Goal: Transaction & Acquisition: Purchase product/service

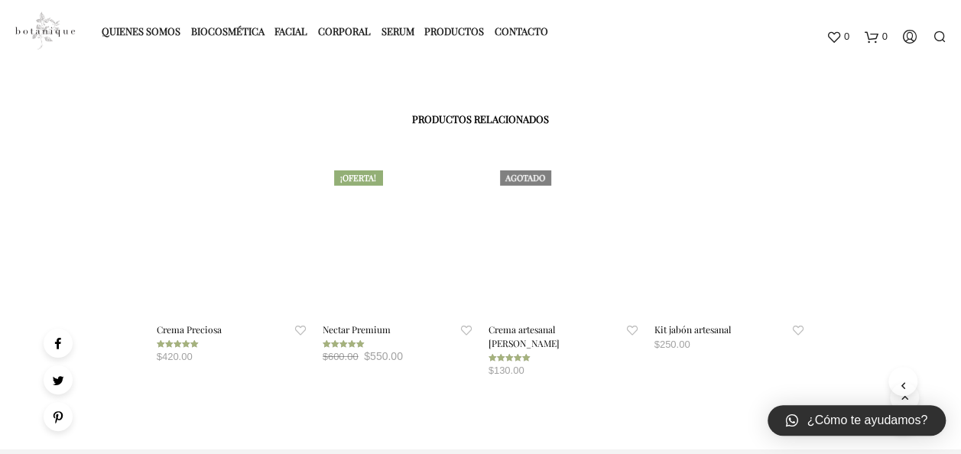
scroll to position [2522, 0]
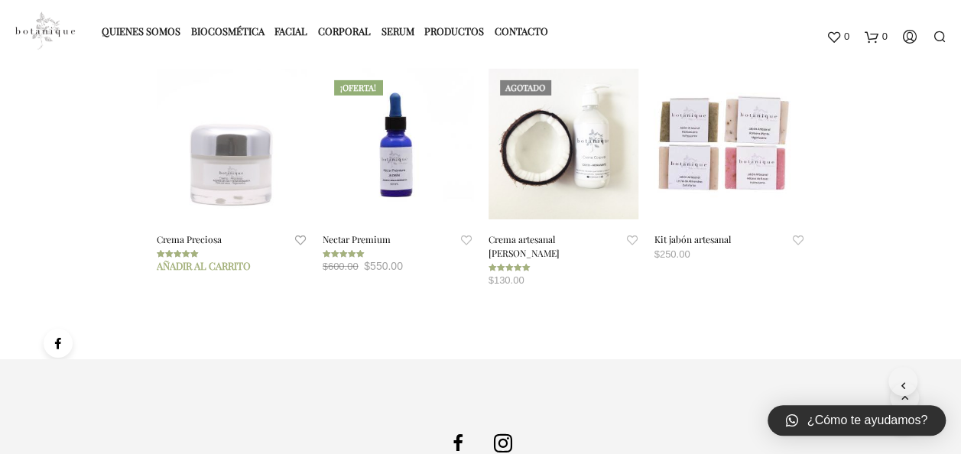
click at [242, 182] on span at bounding box center [232, 144] width 151 height 151
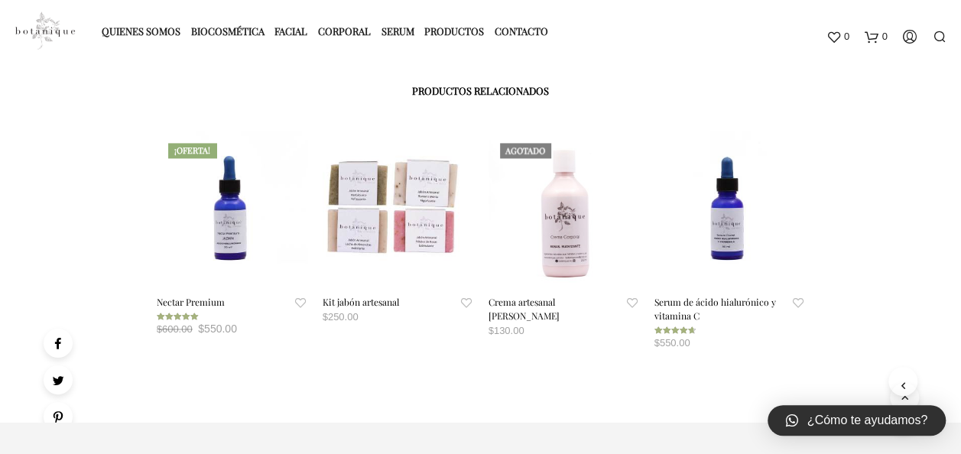
scroll to position [1070, 0]
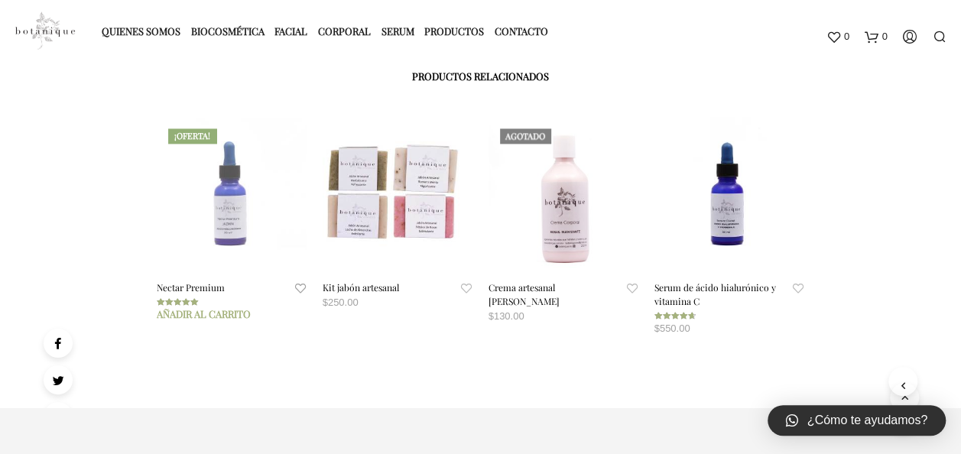
click at [223, 200] on span at bounding box center [232, 192] width 151 height 151
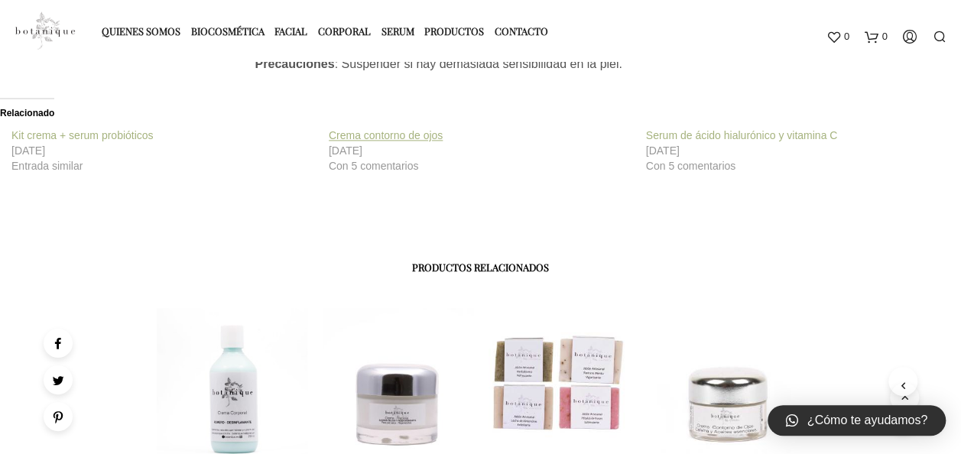
scroll to position [1070, 0]
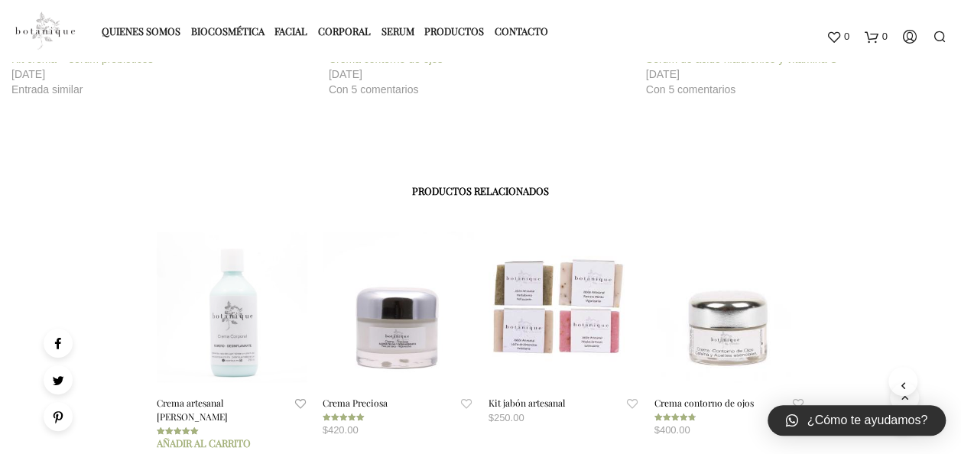
click at [224, 319] on span at bounding box center [232, 307] width 151 height 151
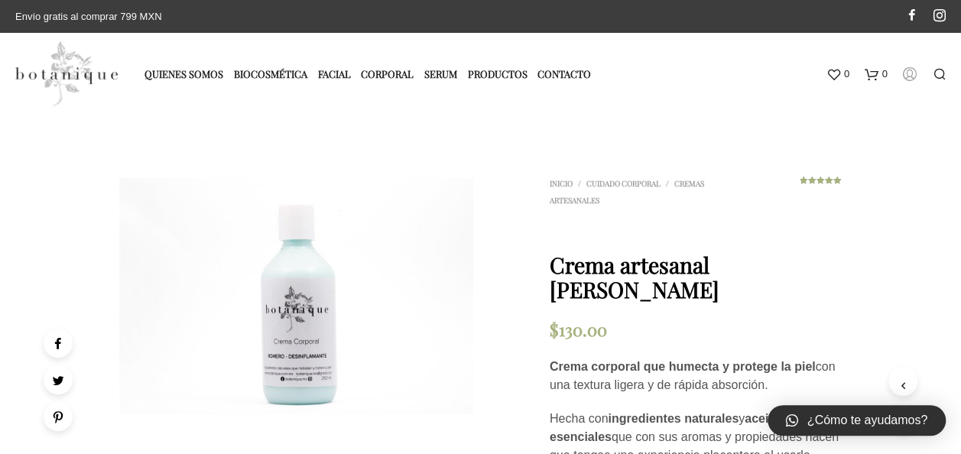
click at [909, 71] on icon at bounding box center [909, 73] width 14 height 14
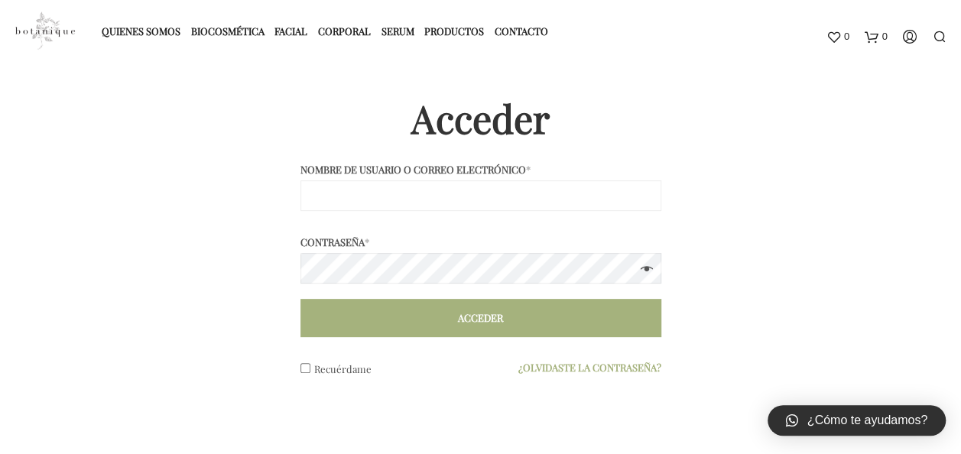
scroll to position [153, 0]
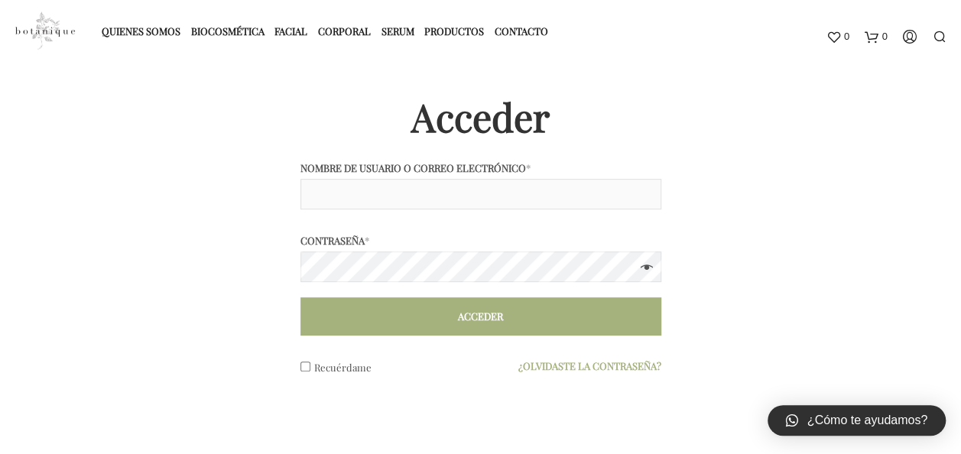
click at [393, 185] on input "Nombre de usuario o correo electrónico *" at bounding box center [480, 194] width 361 height 31
type input "[PERSON_NAME][EMAIL_ADDRESS][DOMAIN_NAME]"
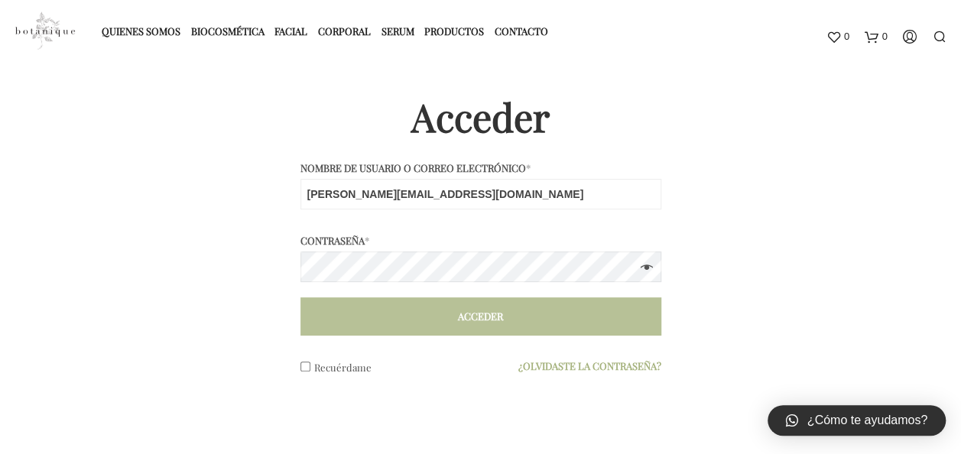
click at [494, 316] on button "Acceder" at bounding box center [480, 316] width 361 height 38
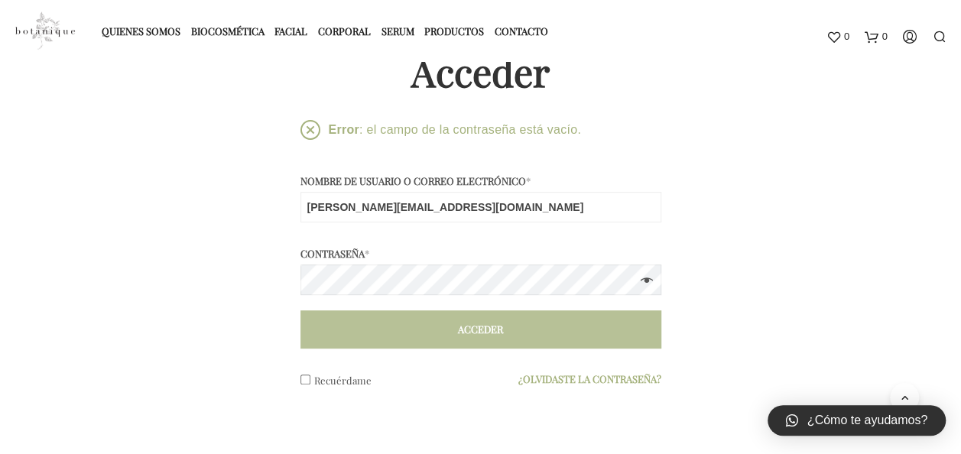
scroll to position [153, 0]
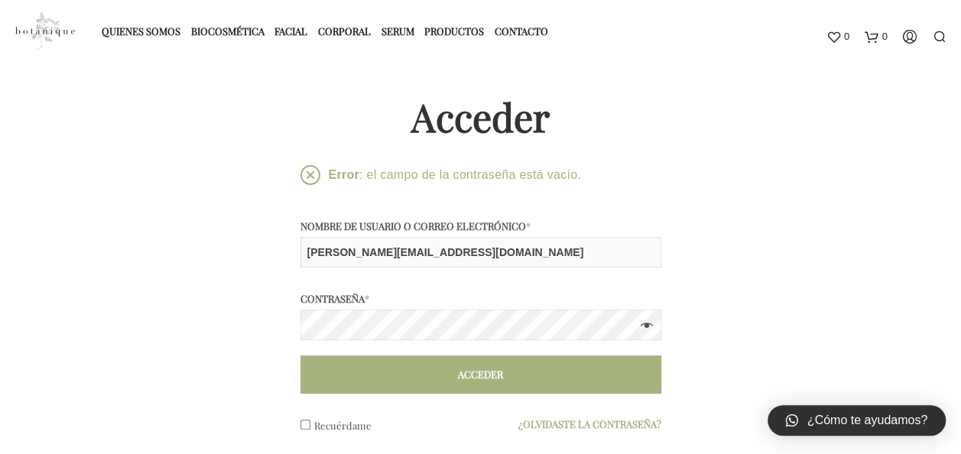
drag, startPoint x: 497, startPoint y: 257, endPoint x: 300, endPoint y: 246, distance: 198.2
click at [300, 246] on input "velazquez-tucasita@hotmail.com" at bounding box center [480, 252] width 361 height 31
click at [523, 29] on link "Contacto" at bounding box center [524, 30] width 61 height 25
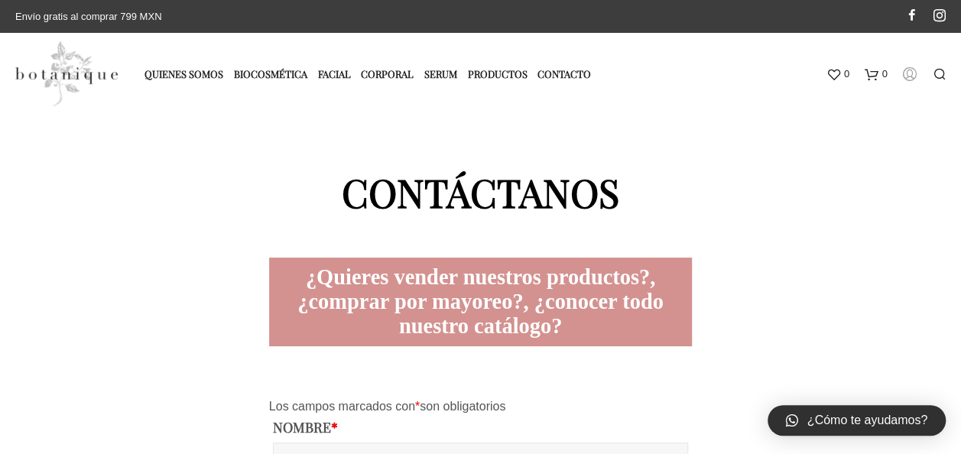
click at [910, 75] on icon at bounding box center [909, 73] width 14 height 14
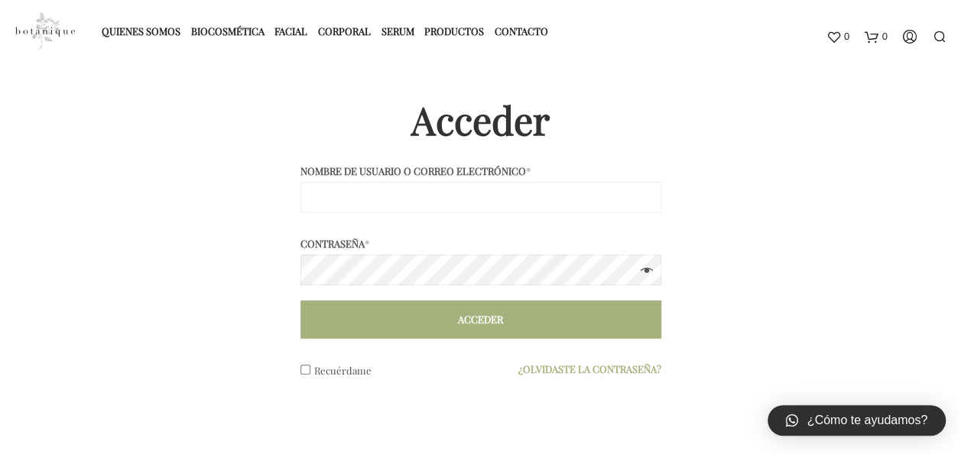
scroll to position [306, 0]
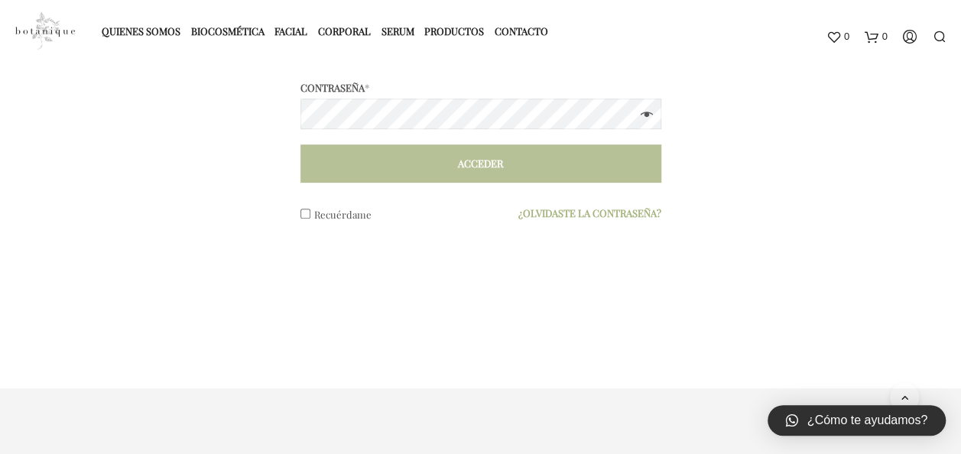
click at [545, 158] on button "Acceder" at bounding box center [480, 163] width 361 height 38
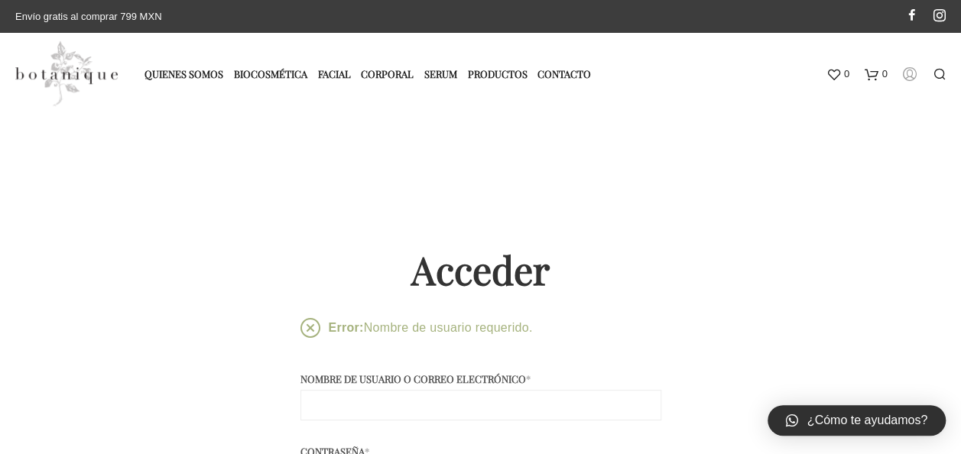
click at [908, 71] on icon at bounding box center [909, 73] width 14 height 14
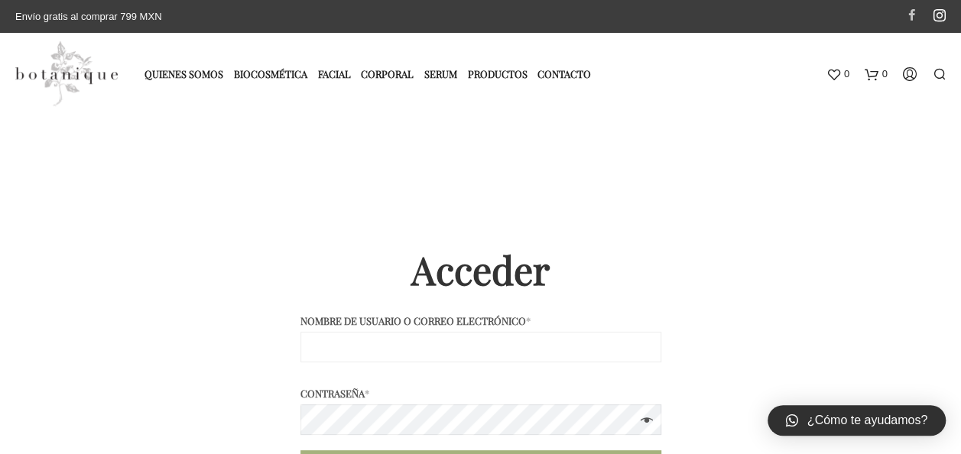
click at [912, 16] on span at bounding box center [911, 15] width 12 height 12
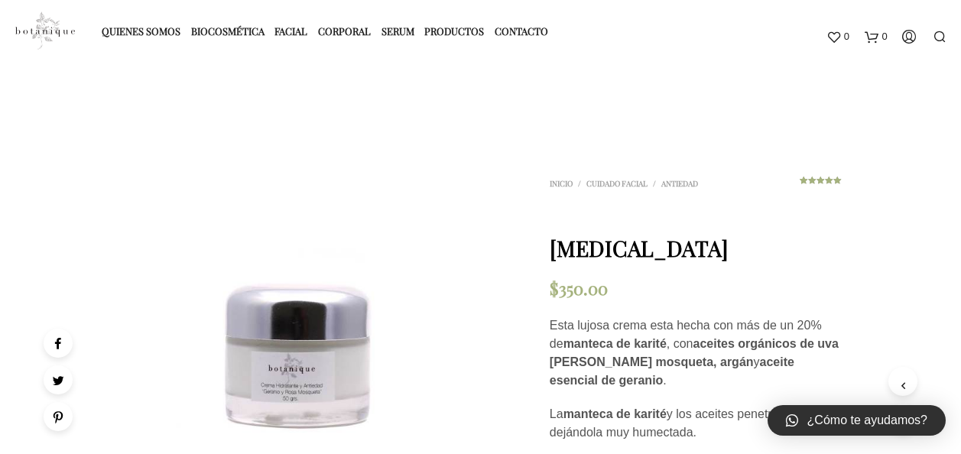
scroll to position [153, 0]
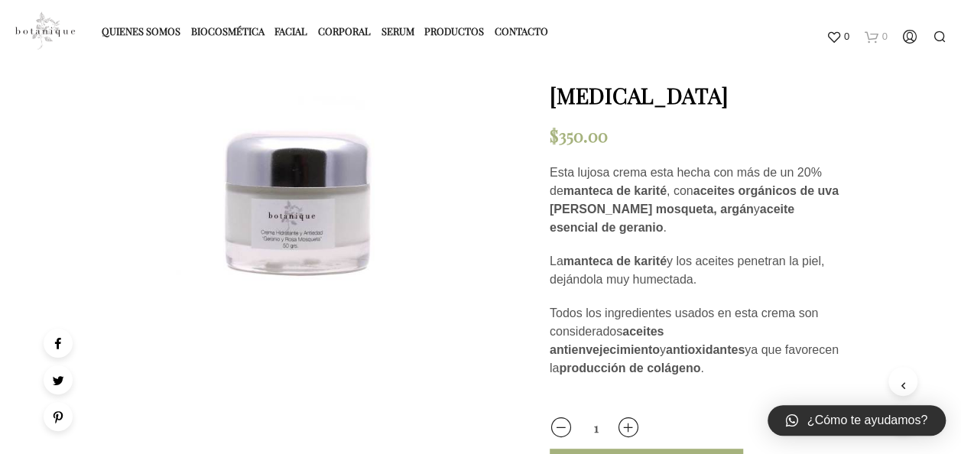
click at [871, 35] on icon at bounding box center [871, 37] width 14 height 14
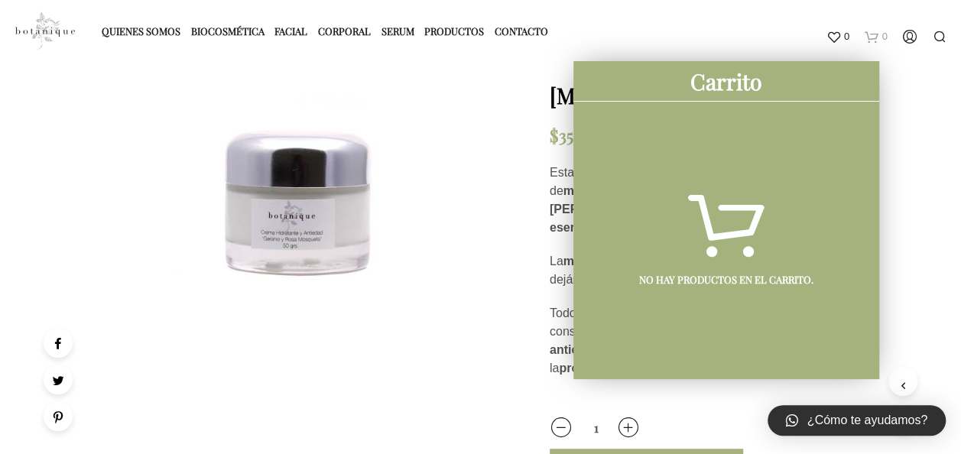
click at [871, 35] on icon at bounding box center [871, 37] width 14 height 14
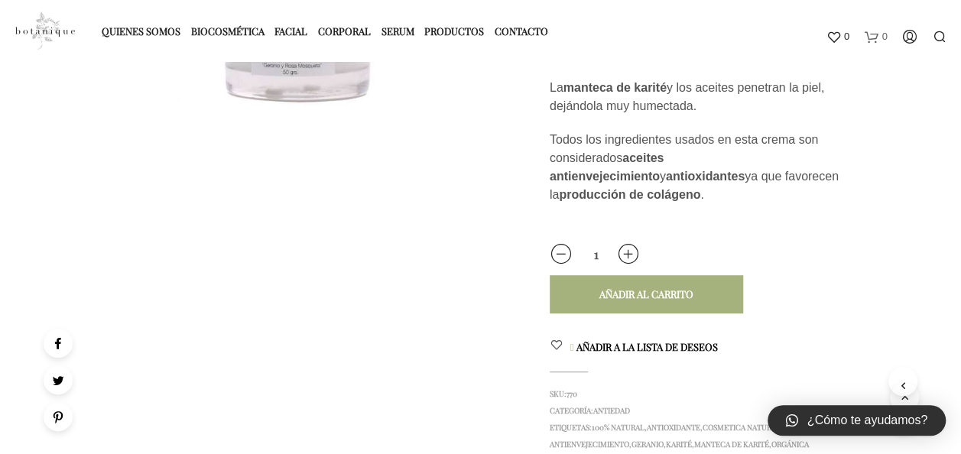
scroll to position [306, 0]
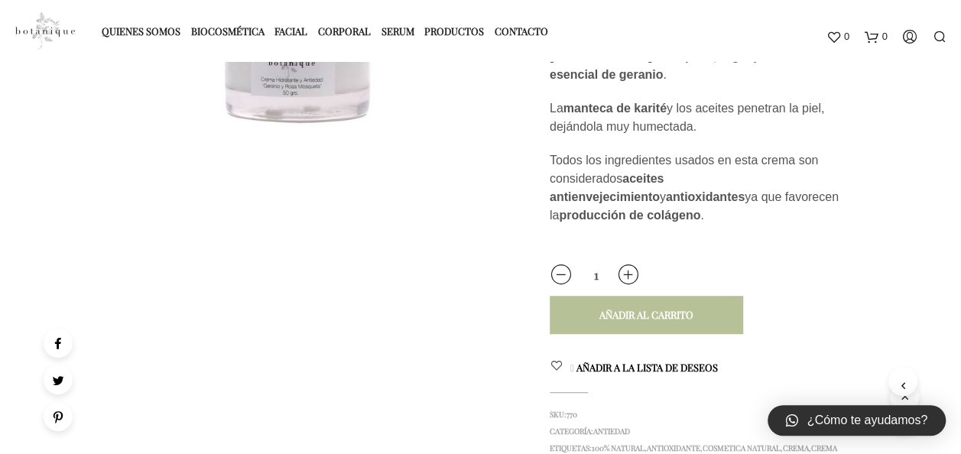
click at [668, 309] on div "Añadir al carrito" at bounding box center [646, 315] width 94 height 14
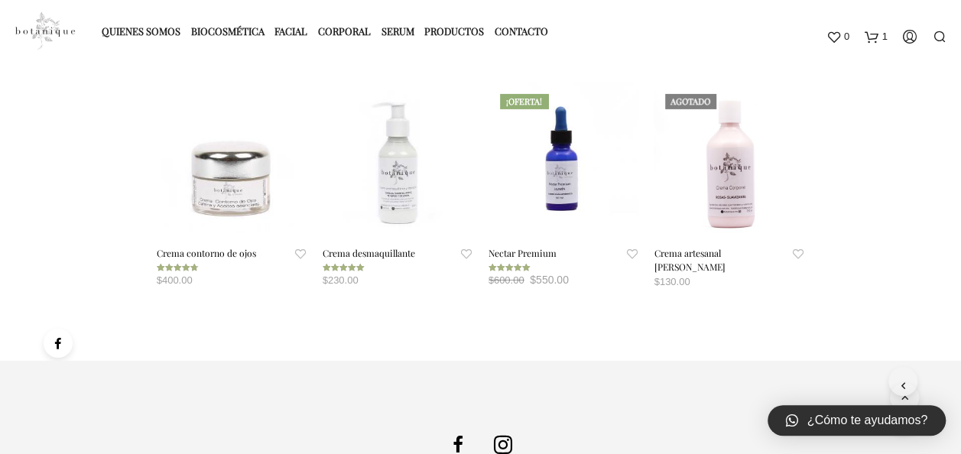
scroll to position [2522, 0]
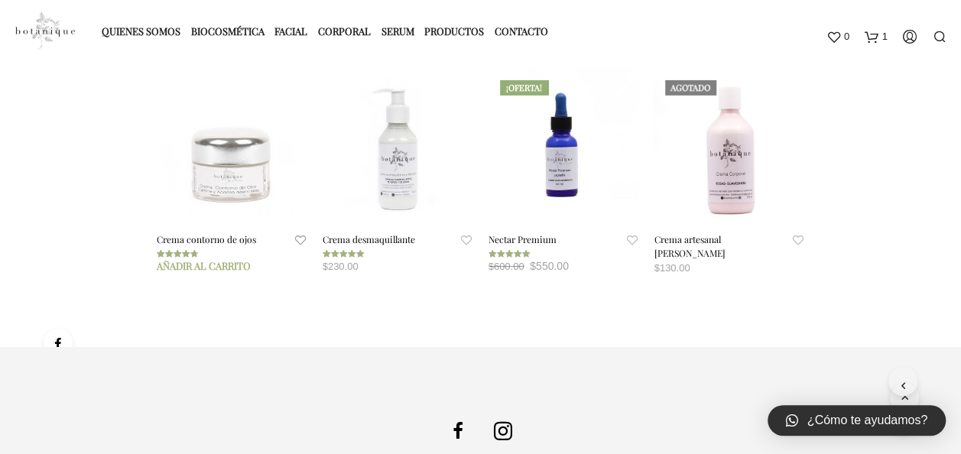
click at [230, 196] on span at bounding box center [232, 144] width 151 height 151
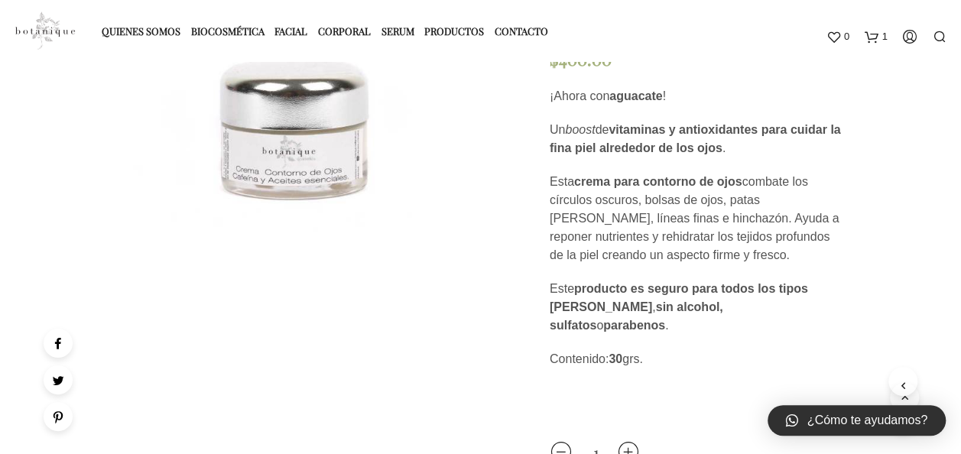
scroll to position [306, 0]
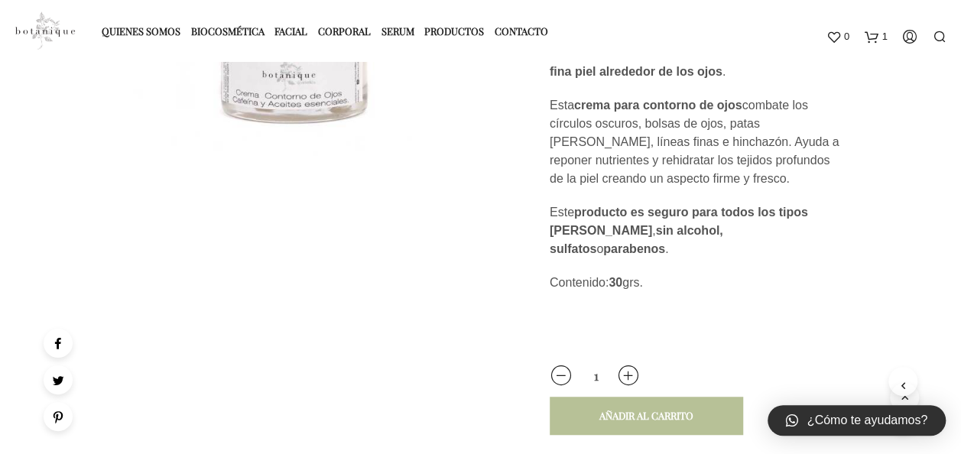
click at [623, 409] on div "Añadir al carrito" at bounding box center [646, 416] width 94 height 14
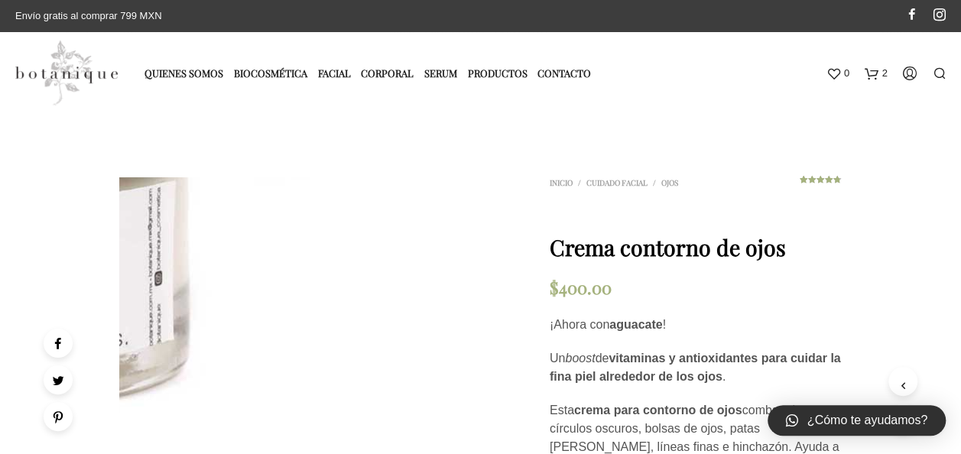
scroll to position [0, 0]
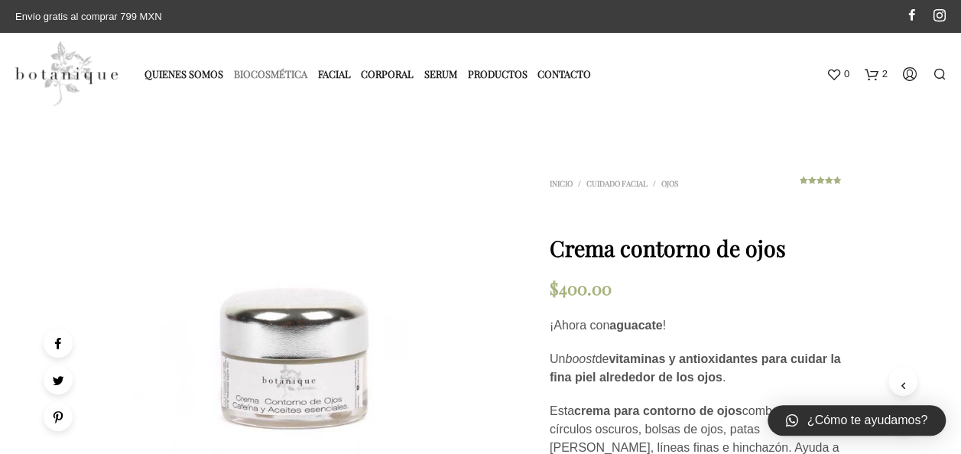
click at [278, 73] on link "Biocosmética" at bounding box center [274, 73] width 81 height 25
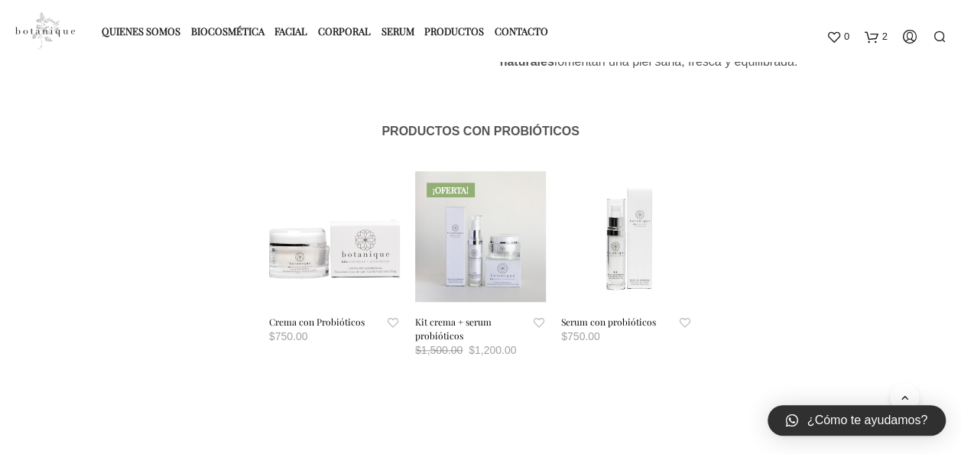
scroll to position [535, 0]
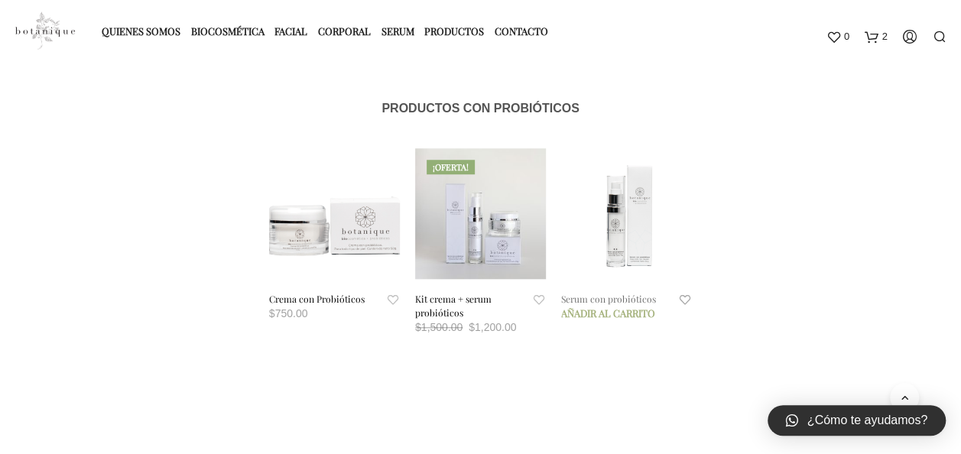
click at [619, 297] on link "Serum con probióticos" at bounding box center [608, 299] width 95 height 14
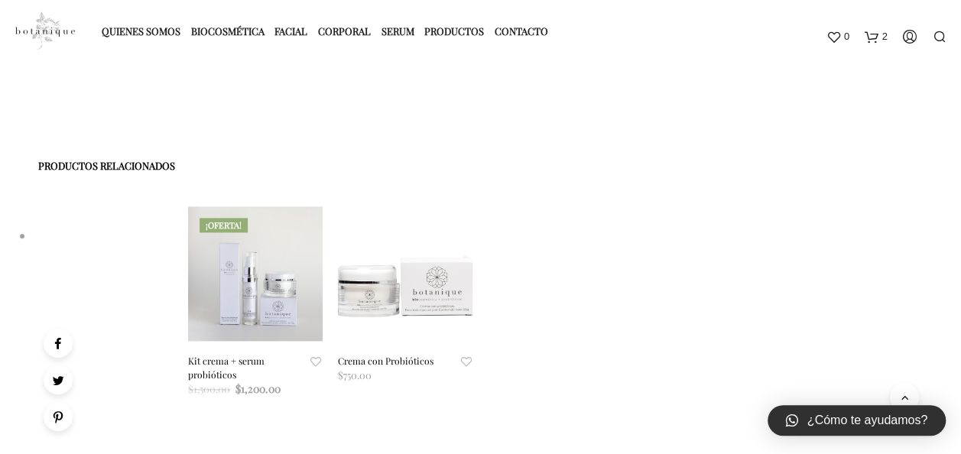
scroll to position [841, 0]
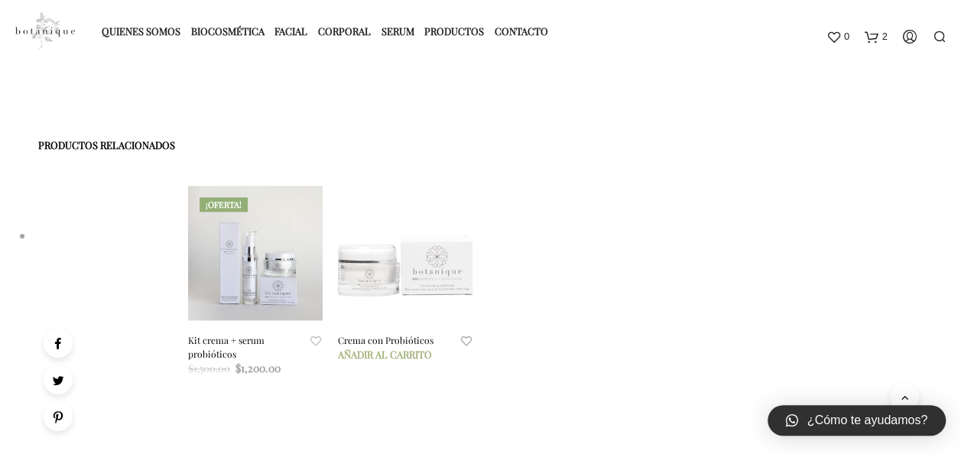
click at [439, 275] on span at bounding box center [405, 253] width 134 height 134
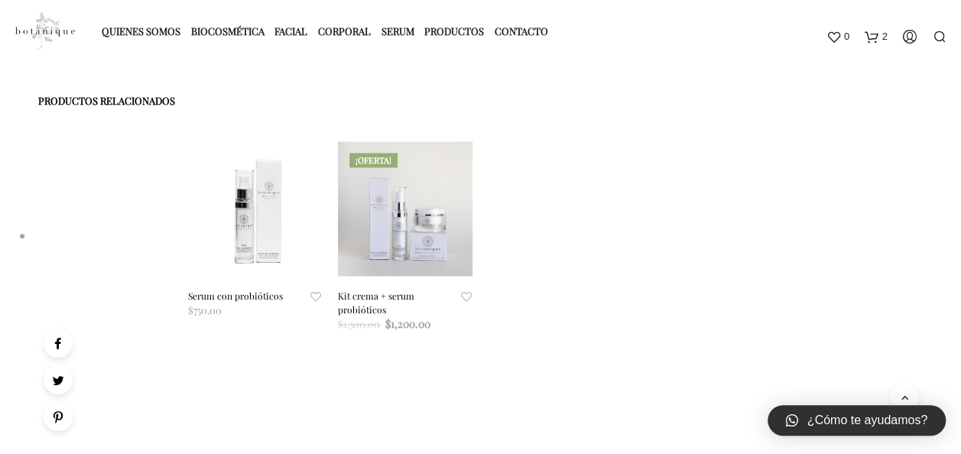
scroll to position [917, 0]
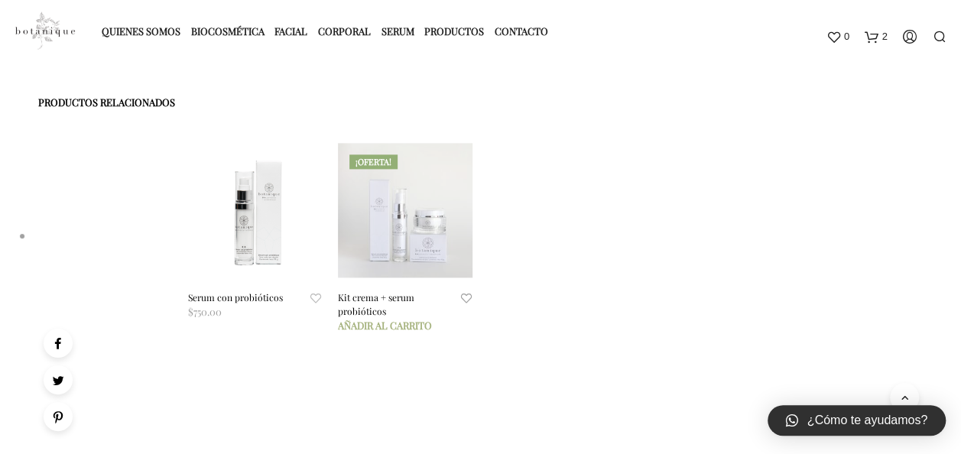
click at [390, 190] on span at bounding box center [405, 210] width 134 height 134
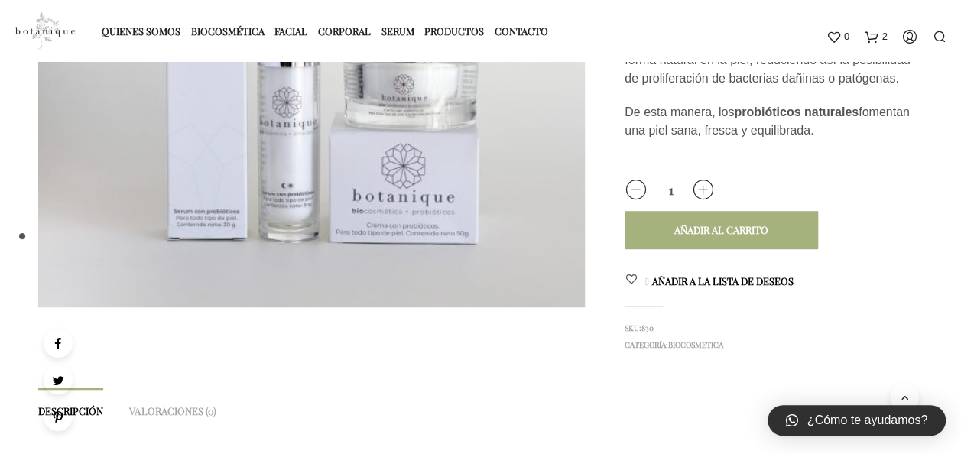
scroll to position [418, 0]
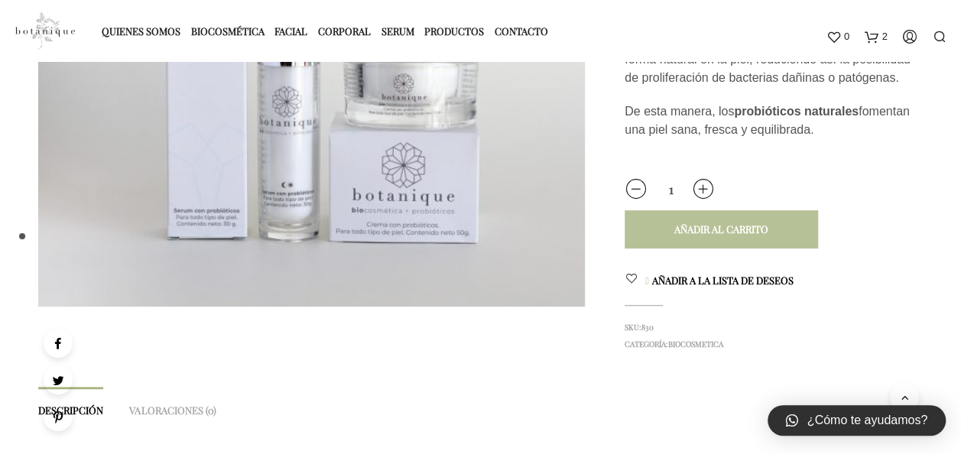
click at [736, 231] on div "Añadir al carrito" at bounding box center [721, 229] width 94 height 14
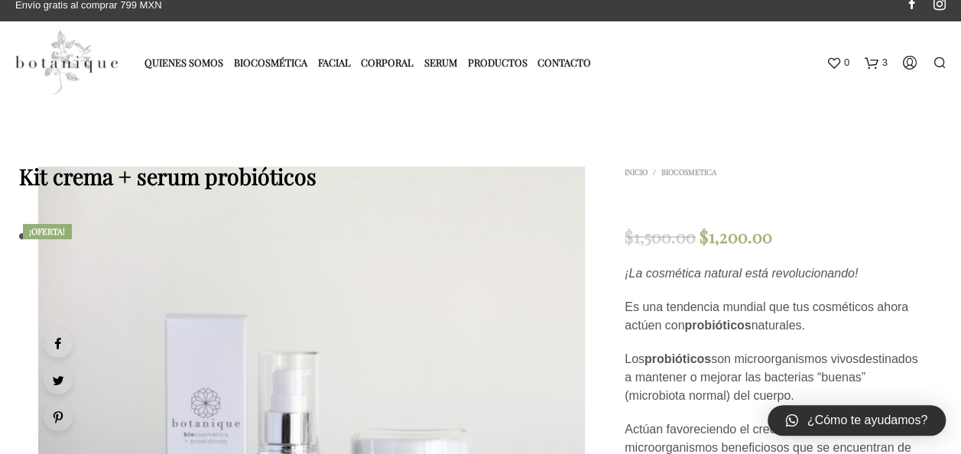
scroll to position [0, 0]
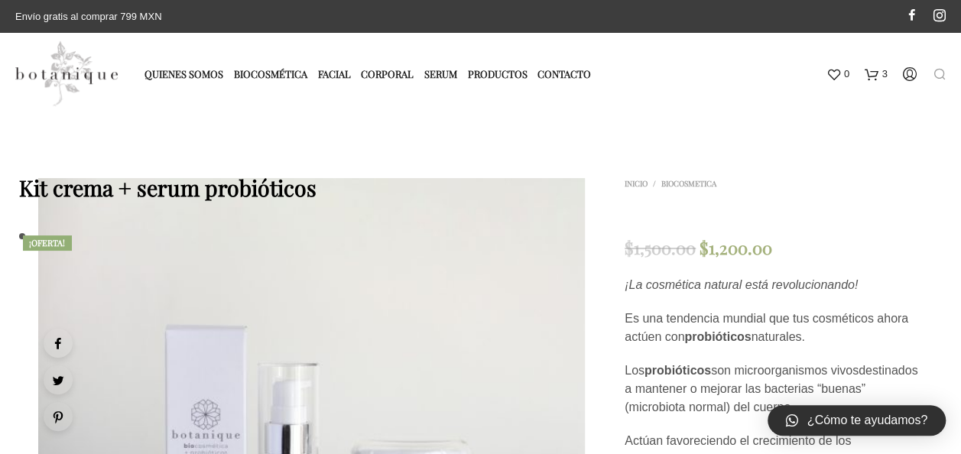
click at [938, 70] on icon at bounding box center [939, 73] width 14 height 14
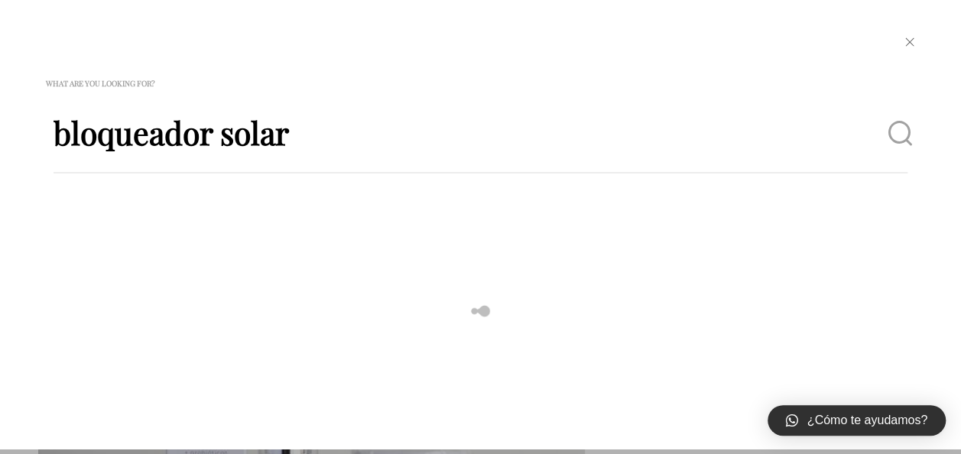
type input "bloqueador solar"
click at [897, 141] on input "Search" at bounding box center [891, 132] width 31 height 31
click at [907, 134] on form "bloqueador solar Search" at bounding box center [480, 277] width 869 height 344
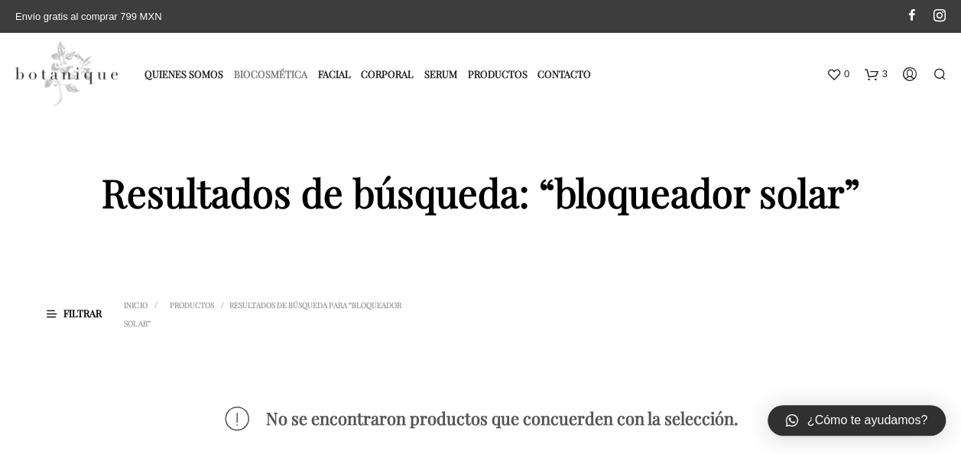
click at [269, 69] on link "Biocosmética" at bounding box center [274, 73] width 81 height 25
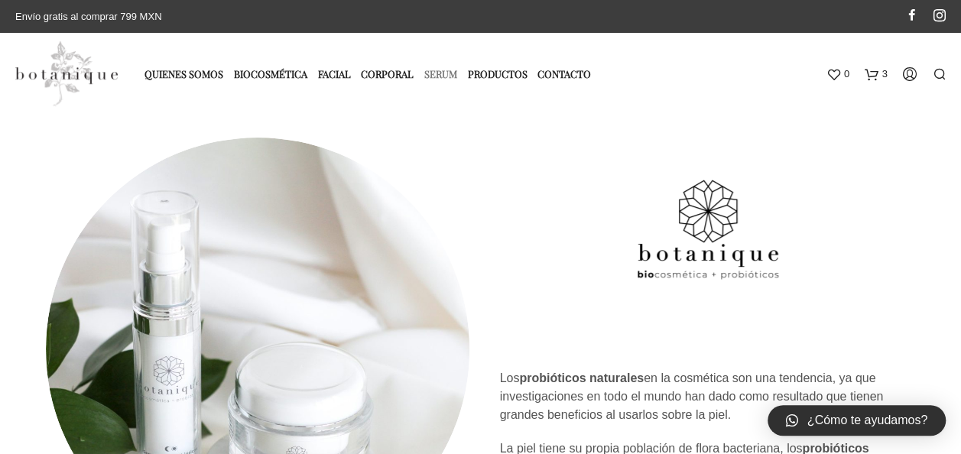
click at [442, 73] on link "Serum" at bounding box center [444, 73] width 40 height 25
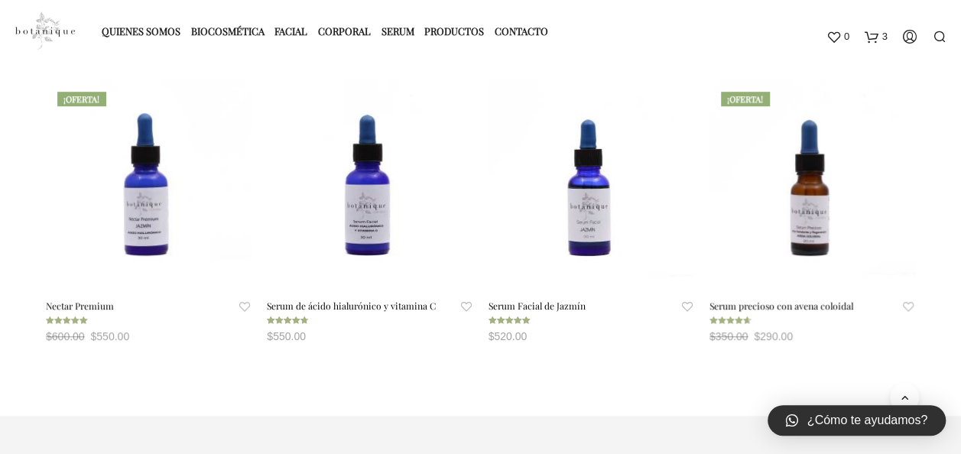
scroll to position [306, 0]
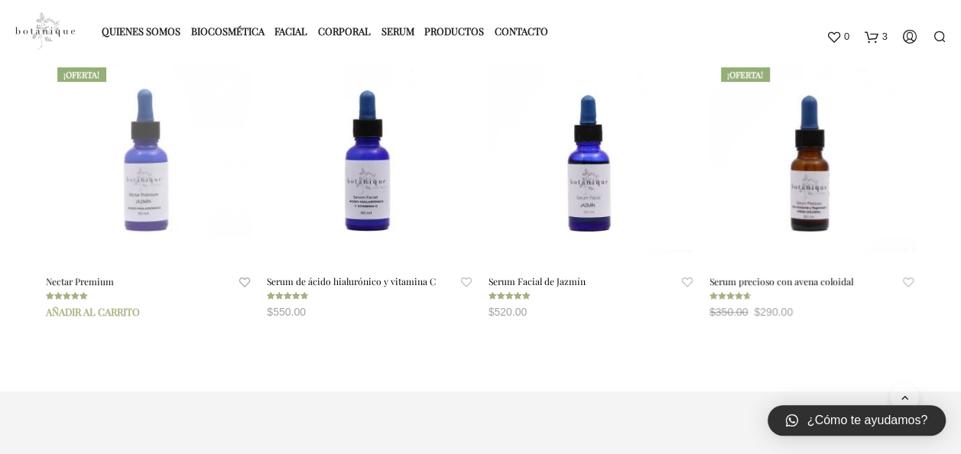
click at [155, 199] on span at bounding box center [149, 159] width 206 height 206
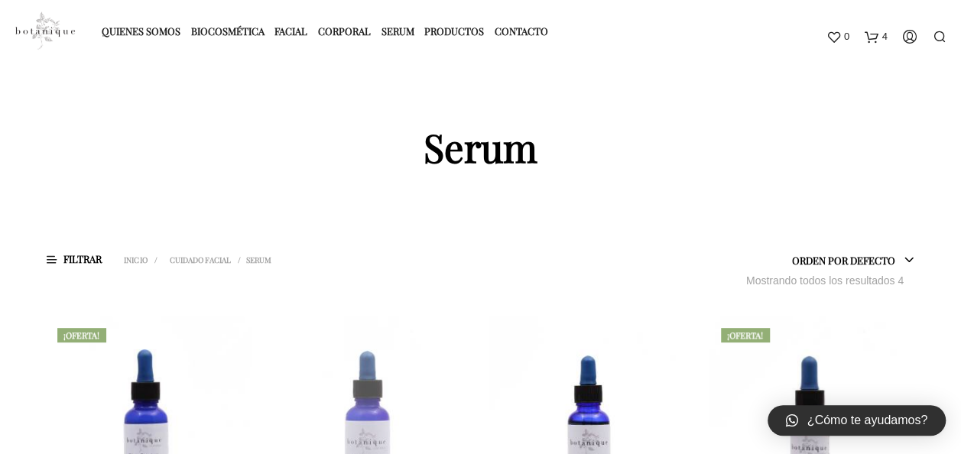
scroll to position [0, 0]
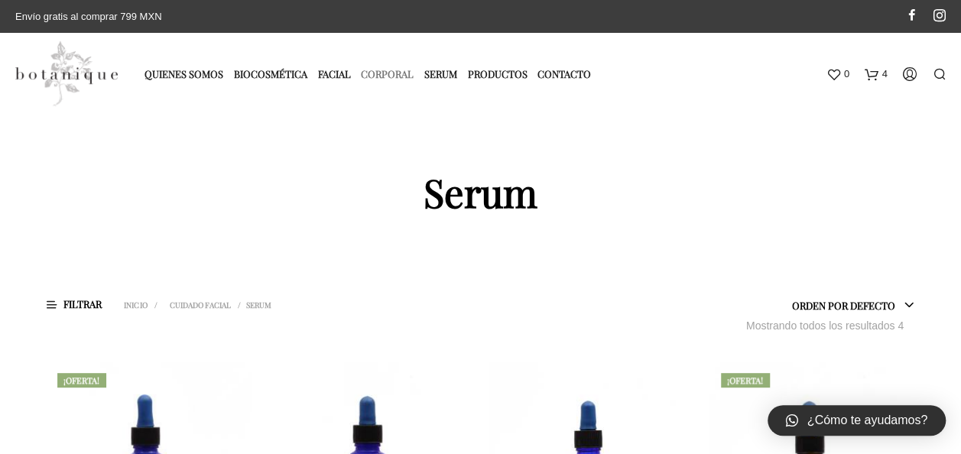
click at [391, 70] on link "Corporal" at bounding box center [391, 73] width 60 height 25
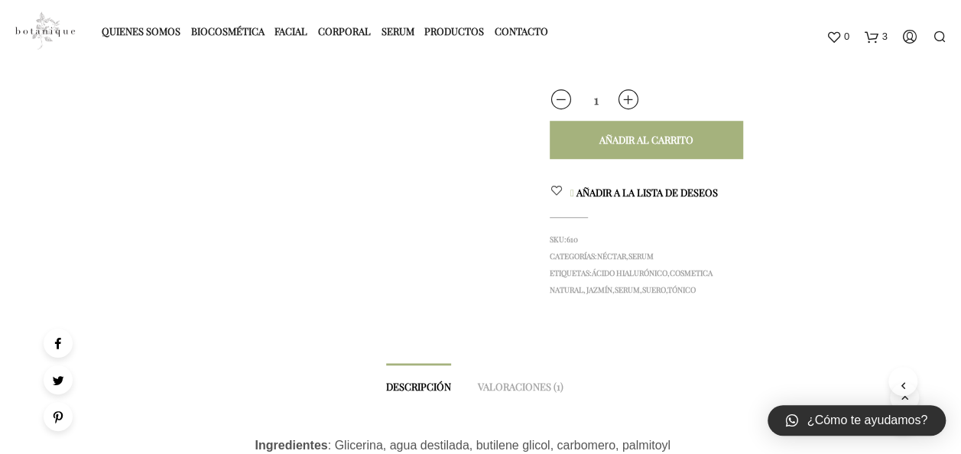
scroll to position [535, 0]
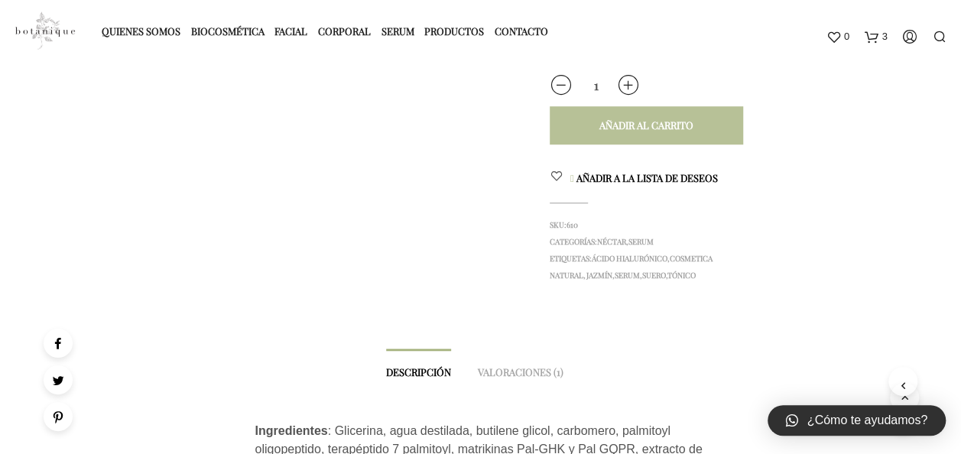
click at [630, 118] on div "Añadir al carrito" at bounding box center [646, 125] width 94 height 14
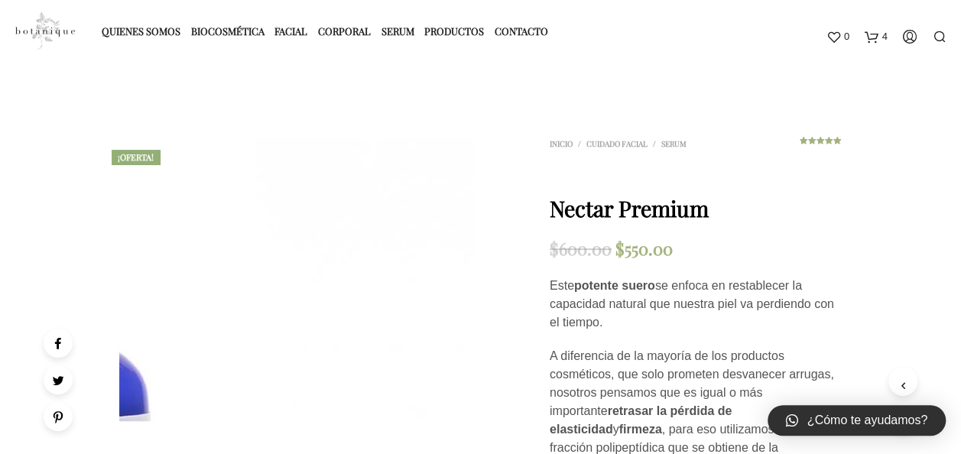
scroll to position [0, 0]
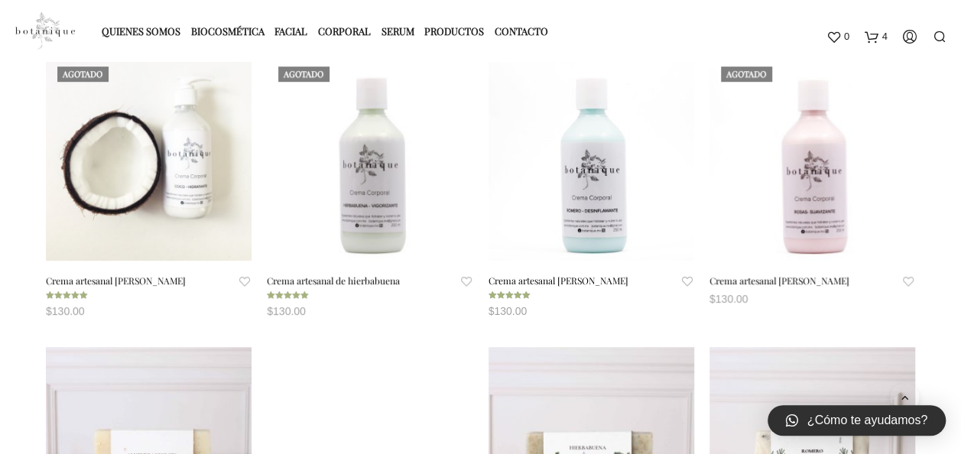
scroll to position [306, 0]
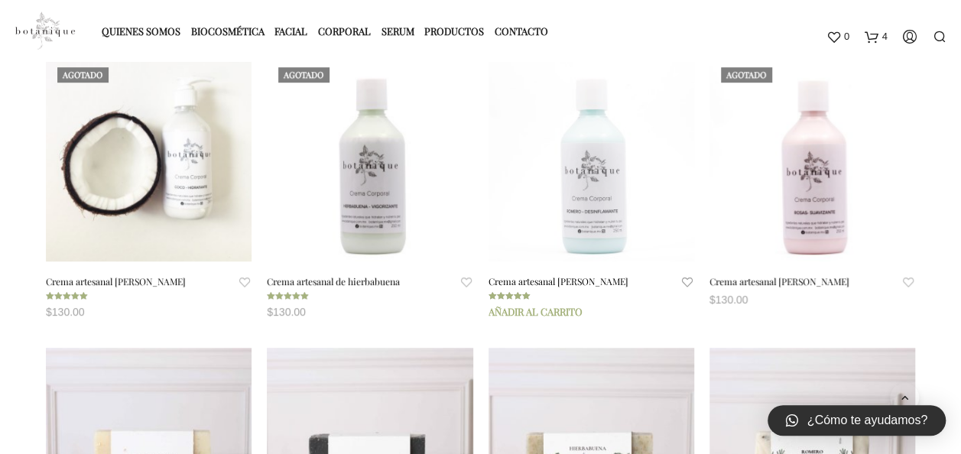
click at [595, 191] on span at bounding box center [591, 159] width 206 height 206
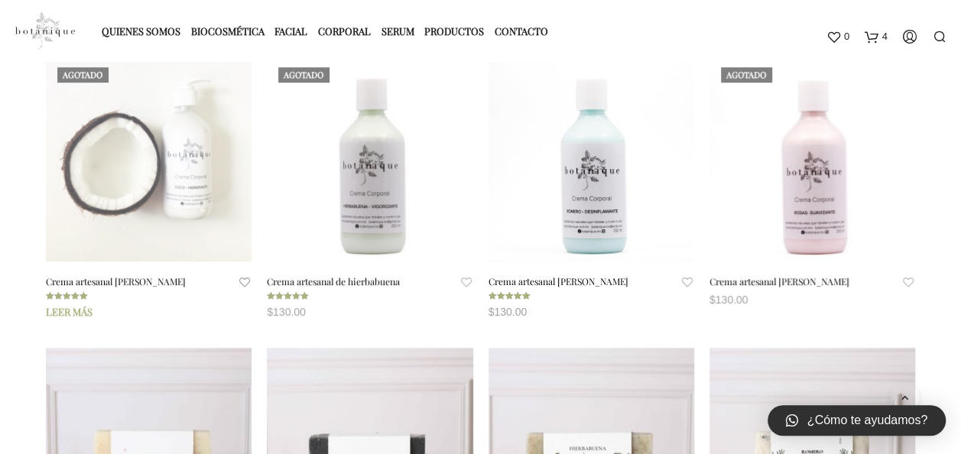
click at [177, 144] on span at bounding box center [149, 159] width 206 height 206
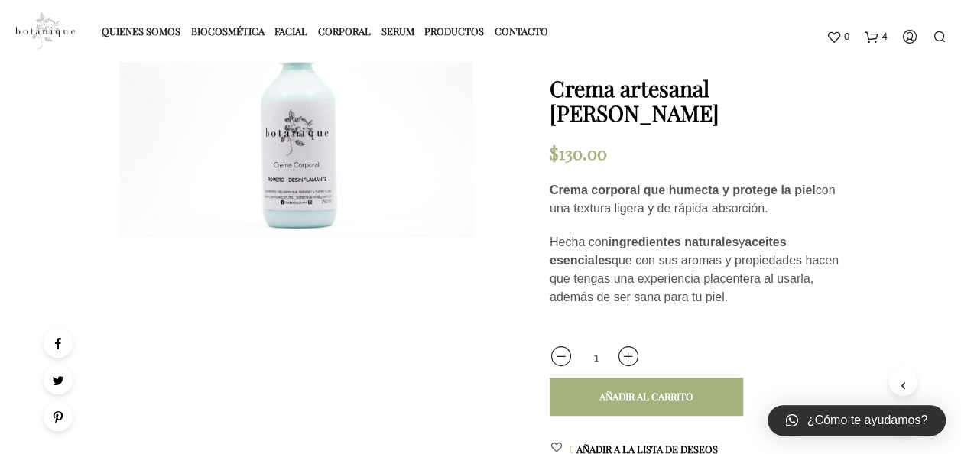
scroll to position [153, 0]
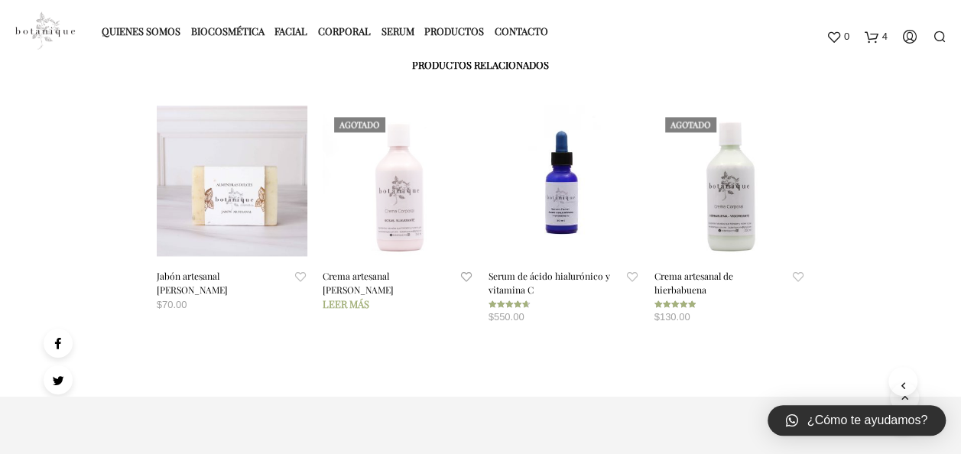
scroll to position [1070, 0]
click at [406, 198] on span at bounding box center [397, 180] width 151 height 151
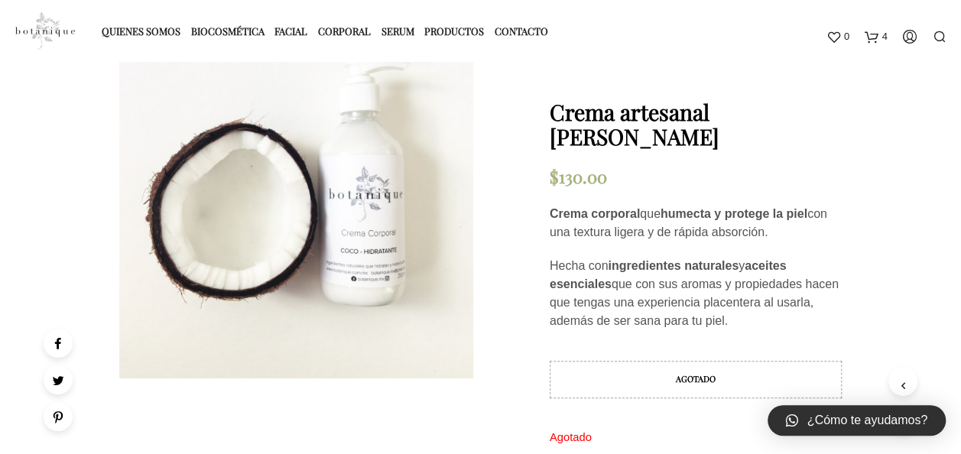
scroll to position [0, 0]
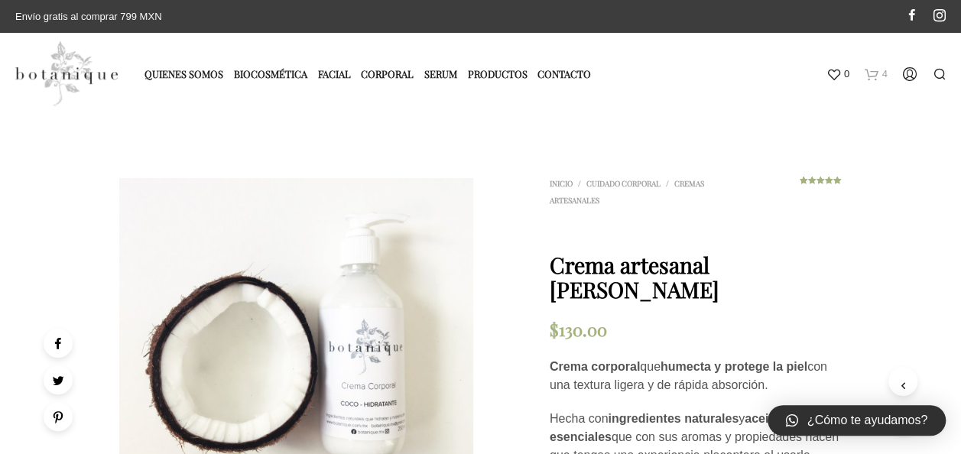
click at [871, 75] on icon at bounding box center [871, 74] width 14 height 14
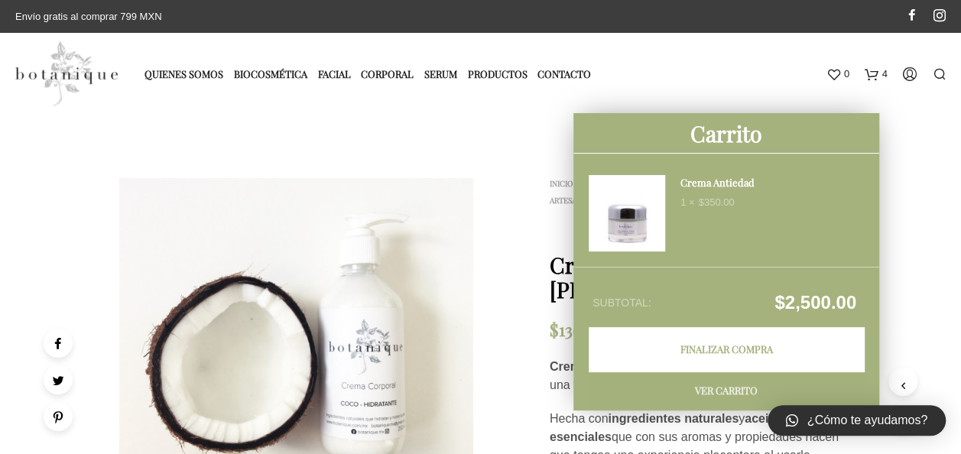
click at [734, 394] on link "Ver carrito" at bounding box center [725, 390] width 275 height 38
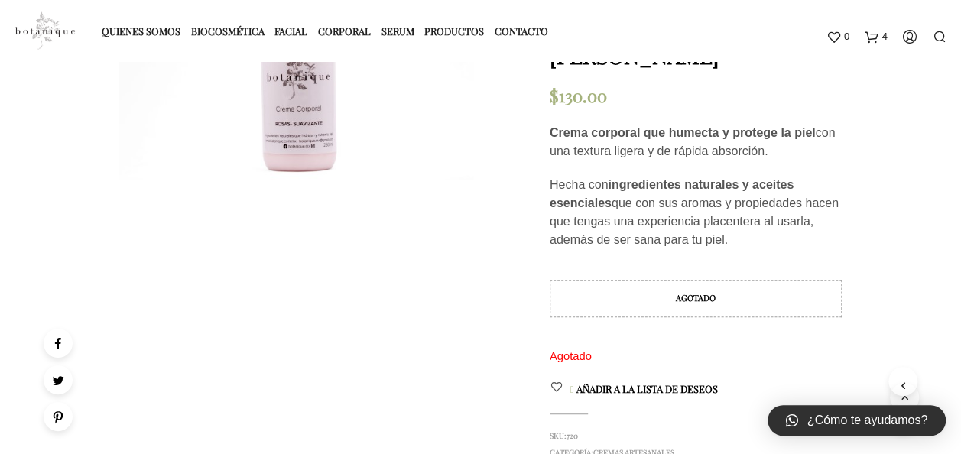
scroll to position [153, 0]
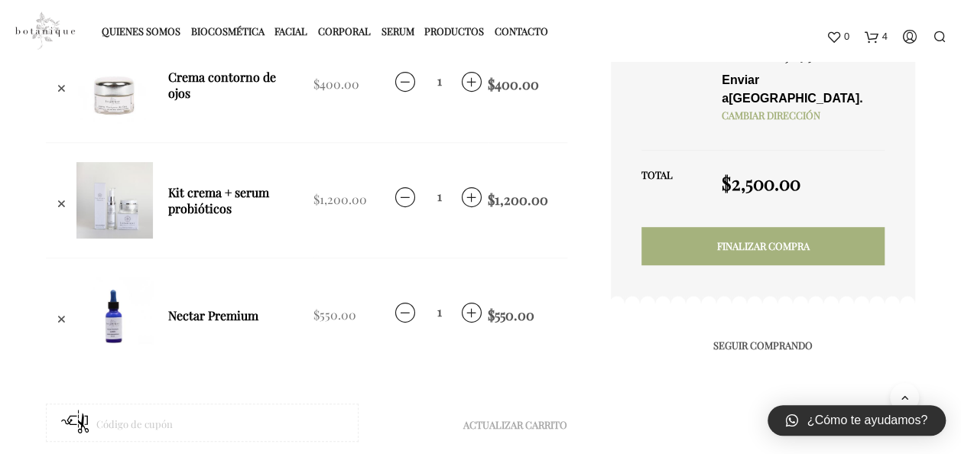
scroll to position [382, 0]
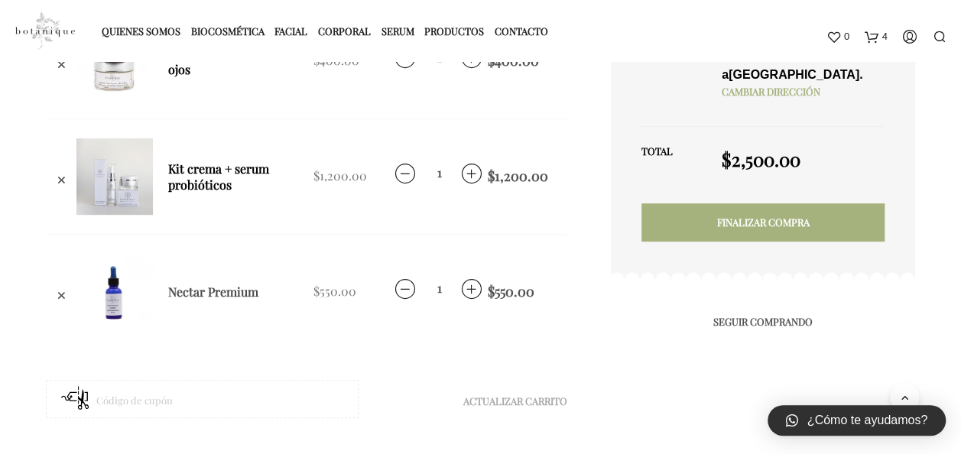
click at [225, 292] on link "Nectar Premium" at bounding box center [229, 291] width 122 height 16
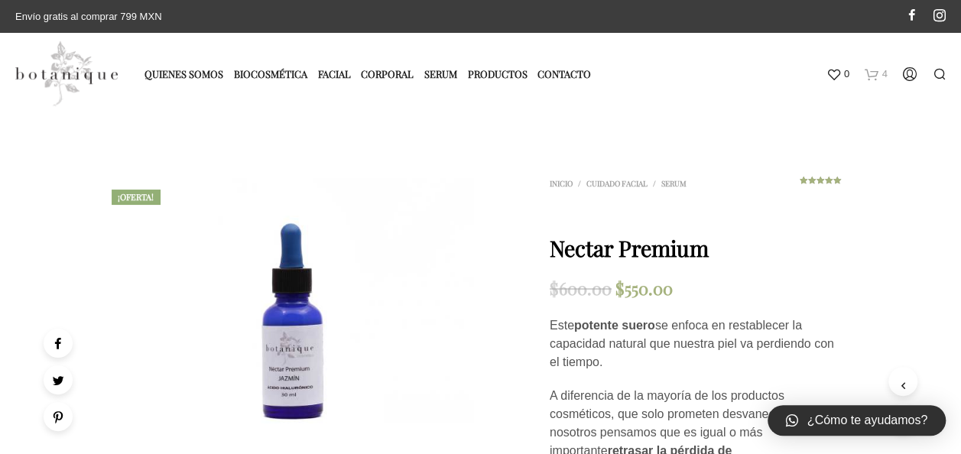
click at [873, 78] on icon at bounding box center [871, 74] width 14 height 14
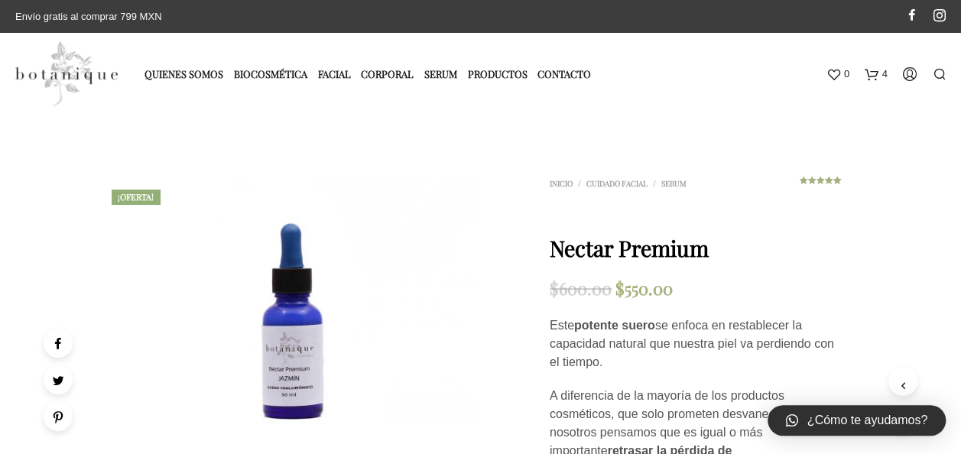
drag, startPoint x: 905, startPoint y: 126, endPoint x: 900, endPoint y: 95, distance: 31.7
click at [871, 75] on icon at bounding box center [871, 74] width 14 height 14
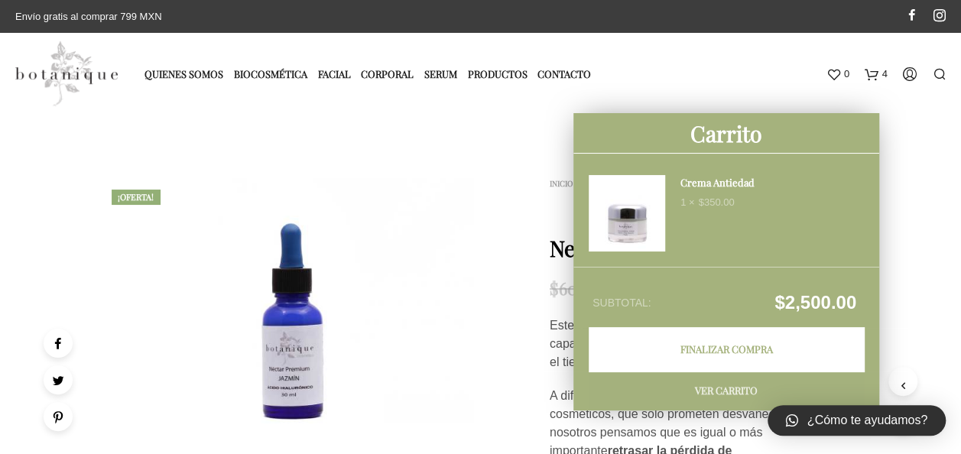
click at [727, 389] on link "Ver carrito" at bounding box center [725, 390] width 275 height 38
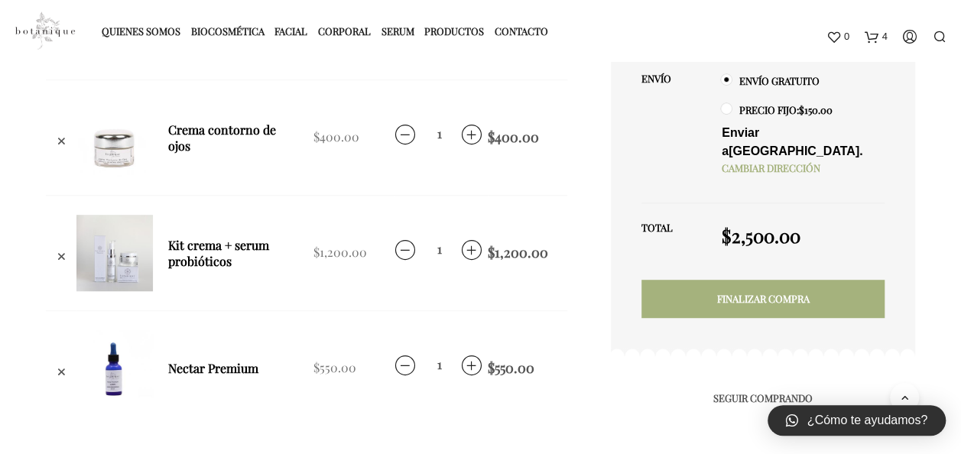
scroll to position [306, 0]
click at [223, 246] on link "Kit crema + serum probióticos" at bounding box center [229, 253] width 122 height 32
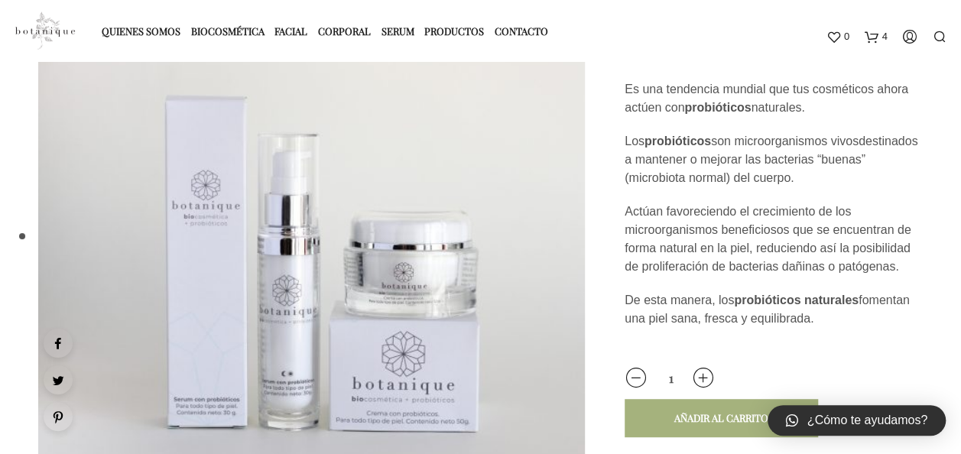
scroll to position [76, 0]
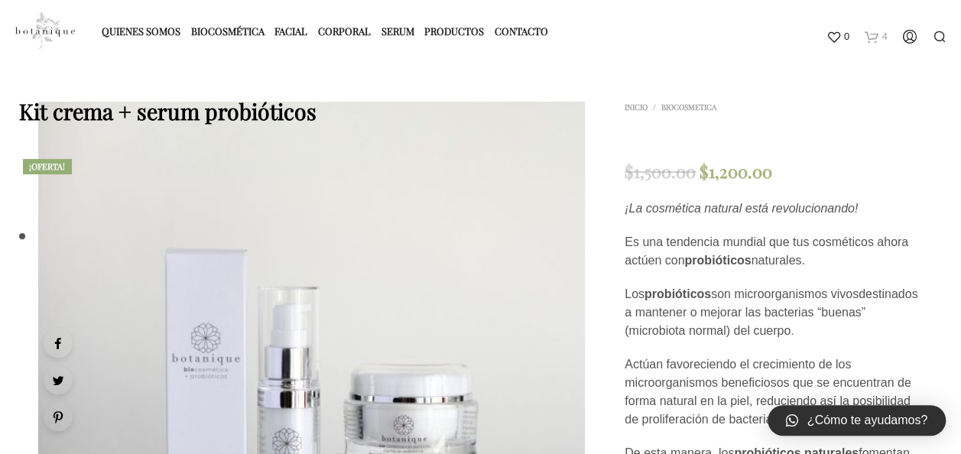
click at [868, 34] on icon at bounding box center [871, 37] width 14 height 14
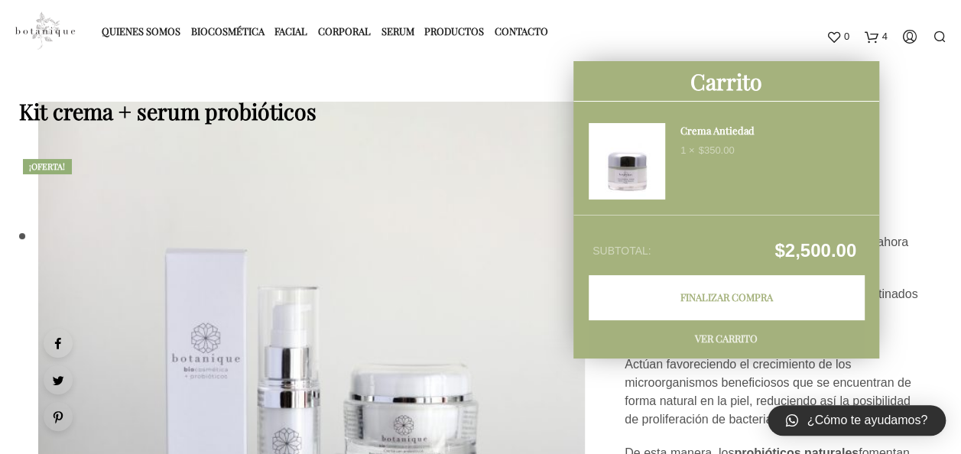
click at [728, 335] on link "Ver carrito" at bounding box center [725, 338] width 275 height 38
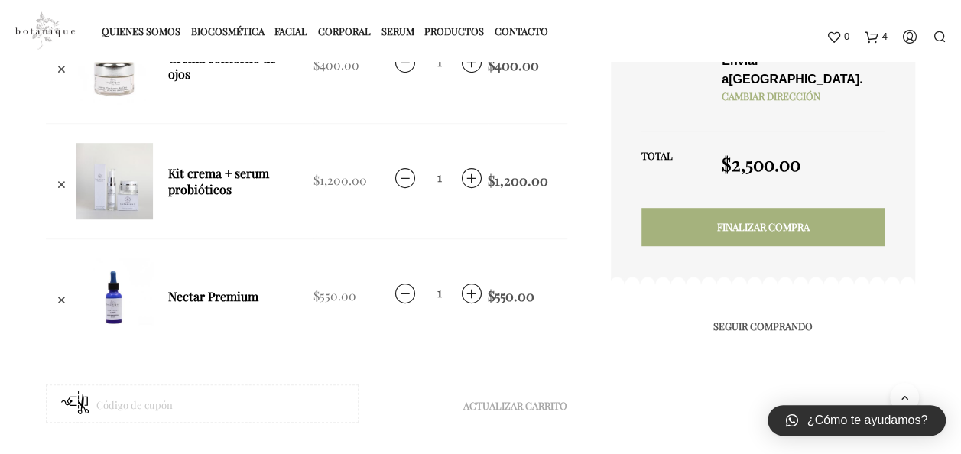
scroll to position [458, 0]
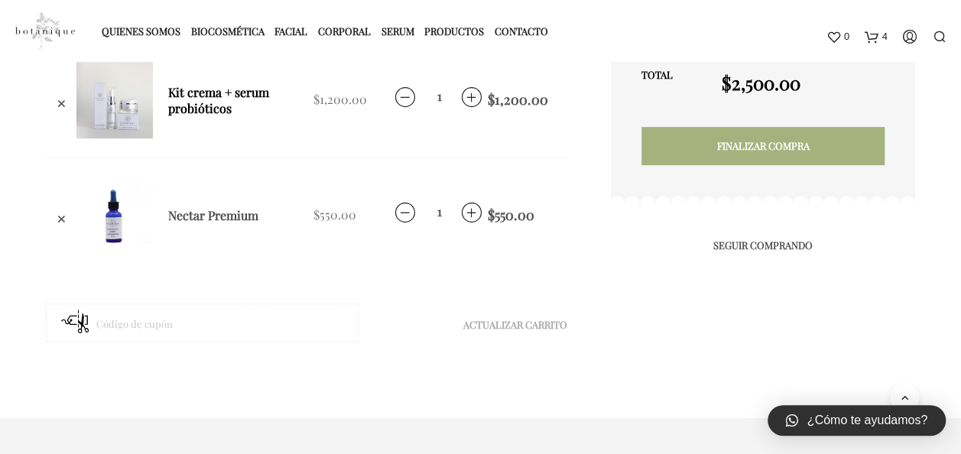
click at [235, 213] on link "Nectar Premium" at bounding box center [229, 215] width 122 height 16
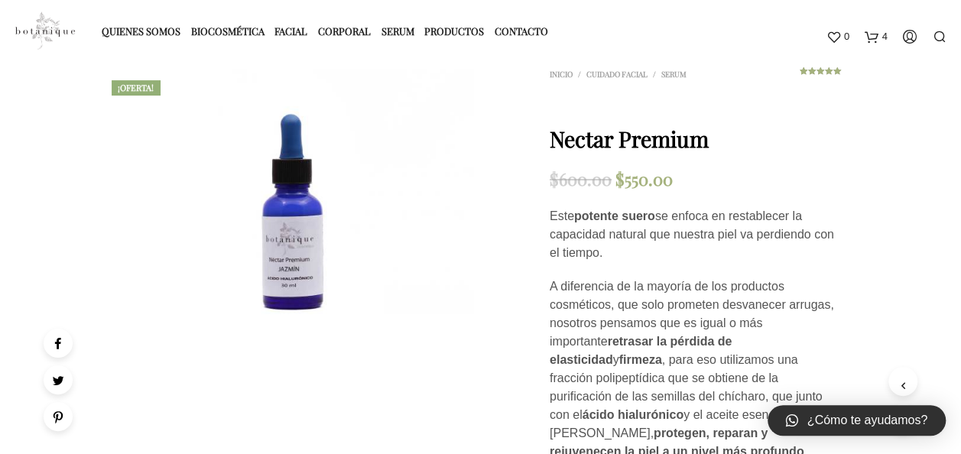
scroll to position [76, 0]
